Goal: Information Seeking & Learning: Learn about a topic

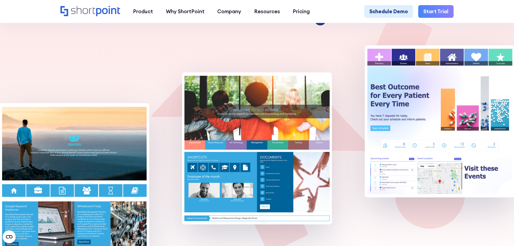
click at [241, 121] on img at bounding box center [257, 148] width 150 height 152
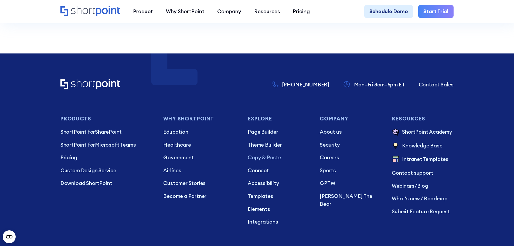
scroll to position [2402, 0]
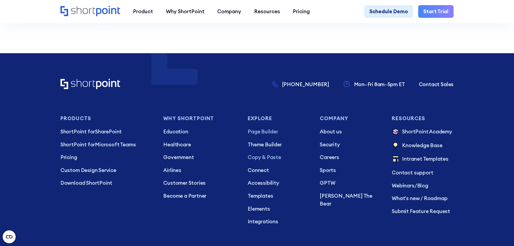
click at [269, 132] on p "Page Builder" at bounding box center [279, 132] width 62 height 8
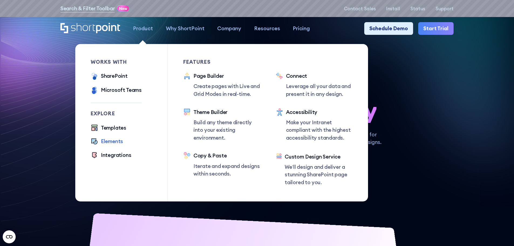
click at [111, 141] on div "Elements" at bounding box center [112, 141] width 22 height 8
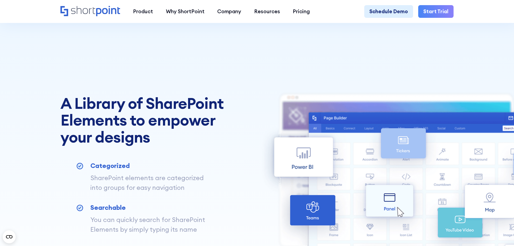
scroll to position [81, 0]
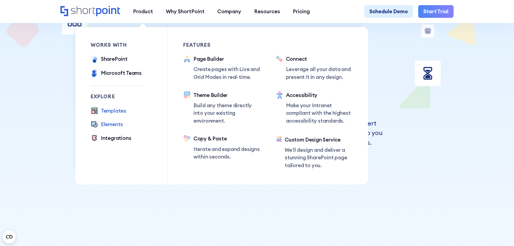
click at [121, 113] on div "Templates" at bounding box center [113, 111] width 25 height 8
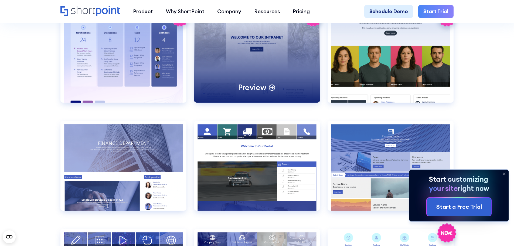
scroll to position [1187, 0]
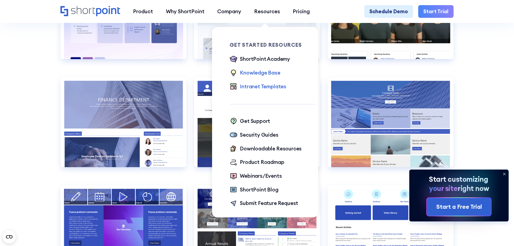
click at [261, 74] on div "Knowledge Base" at bounding box center [260, 73] width 40 height 8
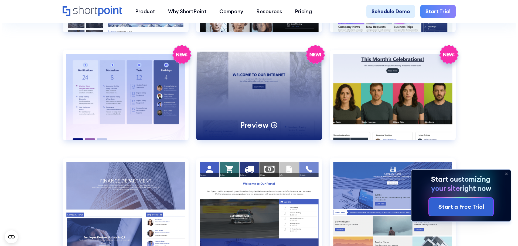
scroll to position [1025, 0]
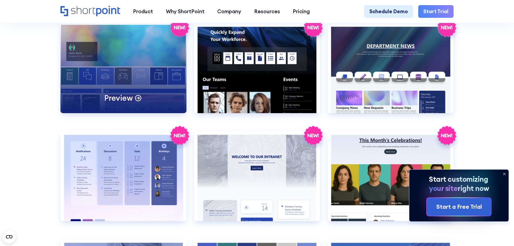
click at [106, 68] on div "Preview" at bounding box center [123, 68] width 126 height 90
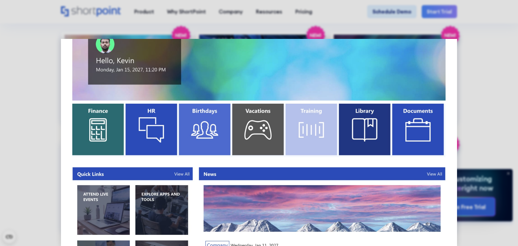
scroll to position [81, 0]
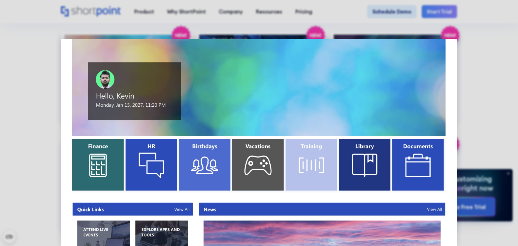
scroll to position [0, 0]
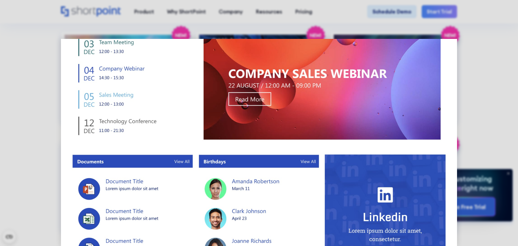
scroll to position [427, 0]
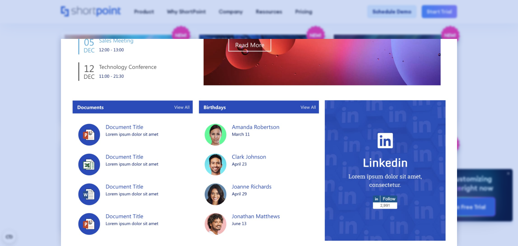
click at [54, 73] on div at bounding box center [259, 123] width 518 height 246
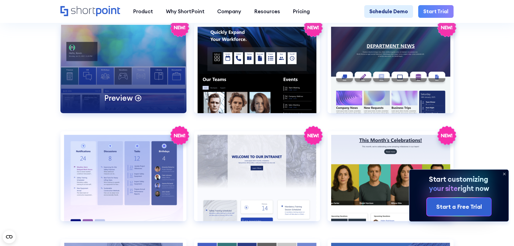
click at [102, 74] on div "Preview" at bounding box center [123, 68] width 126 height 90
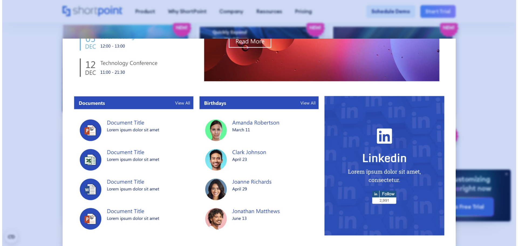
scroll to position [0, 0]
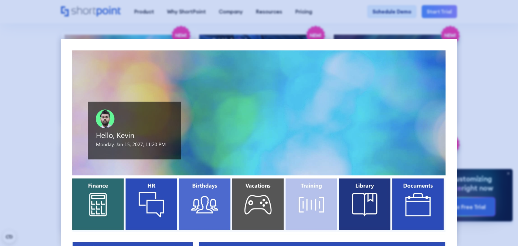
click at [56, 49] on div at bounding box center [259, 123] width 518 height 246
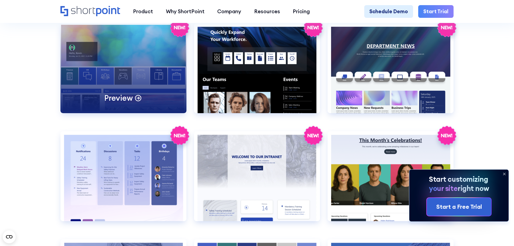
click at [109, 84] on div "Preview" at bounding box center [123, 68] width 126 height 90
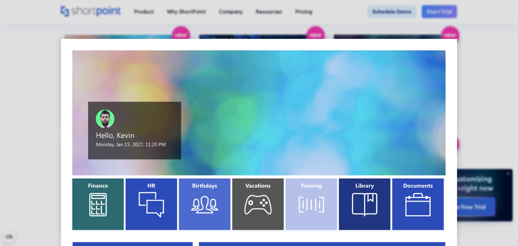
click at [485, 100] on div at bounding box center [259, 123] width 518 height 246
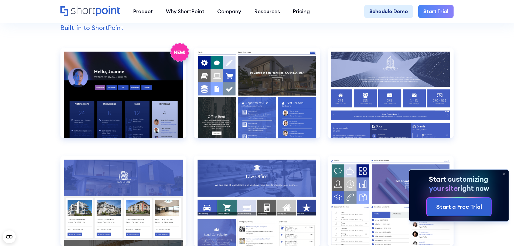
scroll to position [567, 0]
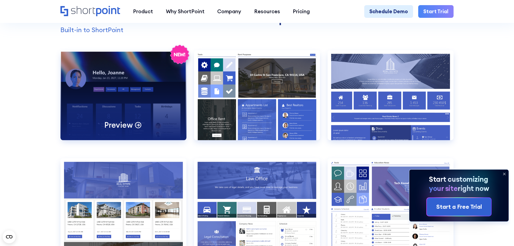
click at [140, 108] on div "Preview" at bounding box center [123, 95] width 126 height 90
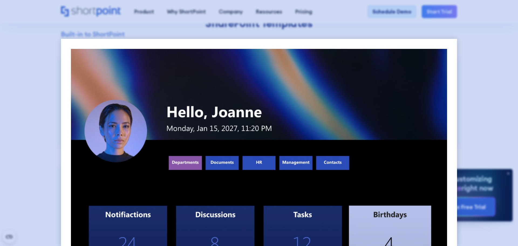
click at [59, 116] on div at bounding box center [259, 123] width 518 height 246
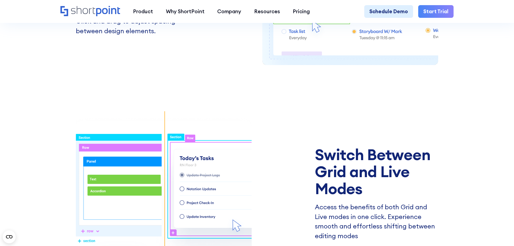
scroll to position [917, 0]
